Goal: Find specific page/section: Find specific page/section

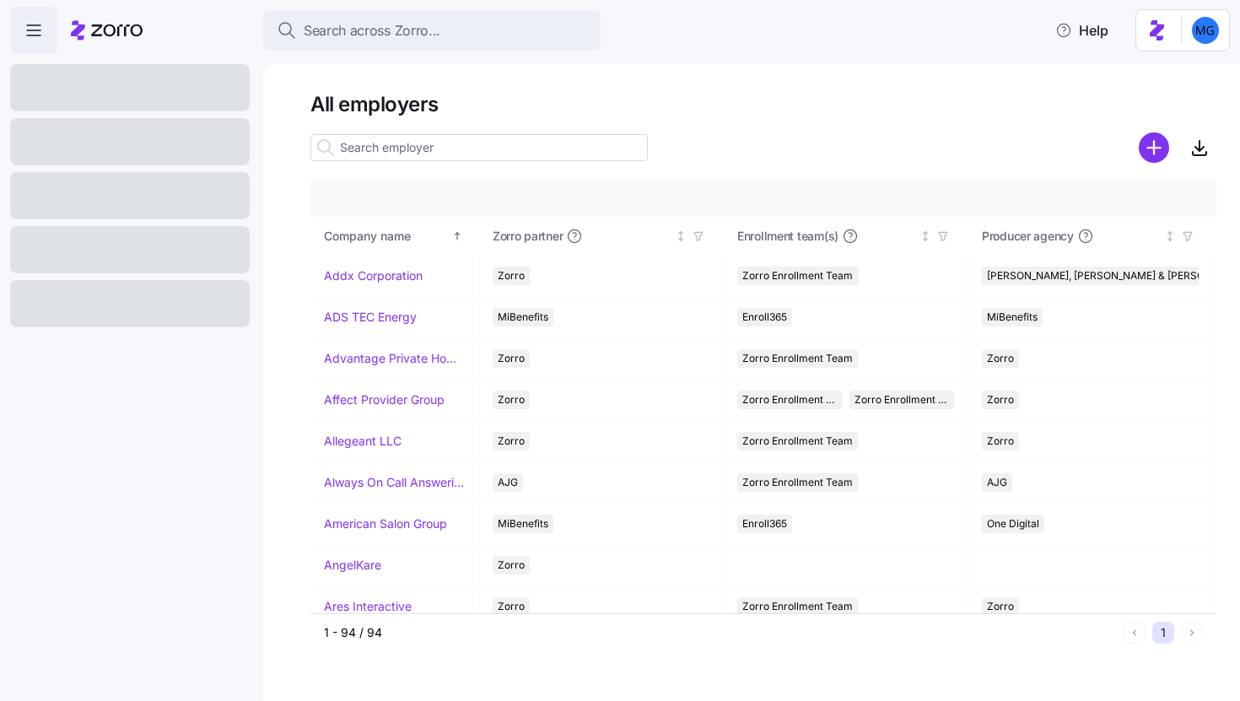
click at [411, 146] on input at bounding box center [478, 147] width 337 height 27
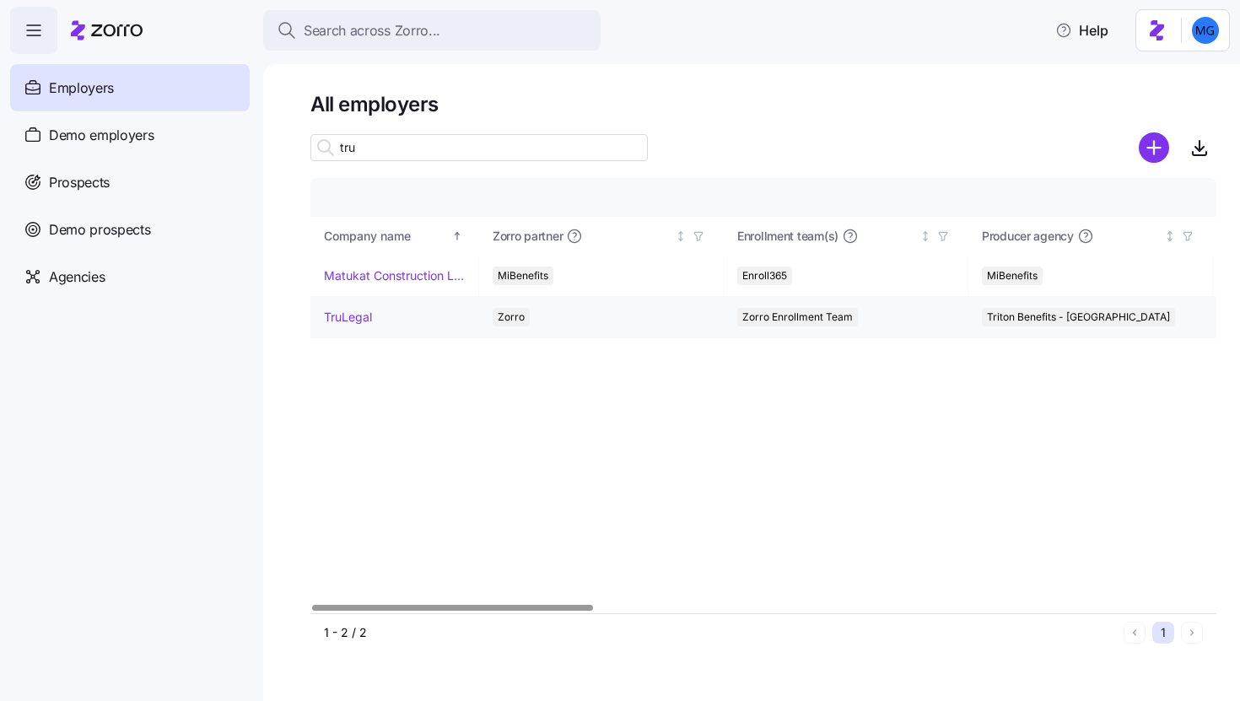
type input "tru"
click at [355, 318] on link "TruLegal" at bounding box center [348, 317] width 48 height 17
